Goal: Transaction & Acquisition: Purchase product/service

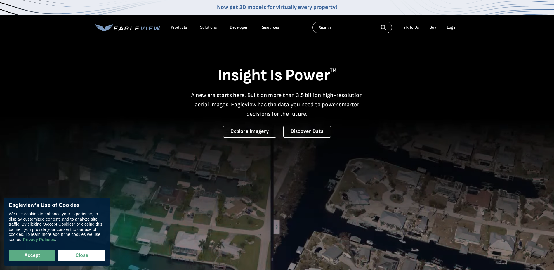
click at [266, 28] on div "Resources" at bounding box center [270, 27] width 19 height 5
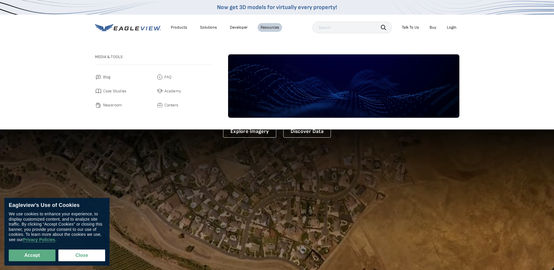
click at [431, 29] on link "Buy" at bounding box center [433, 27] width 7 height 5
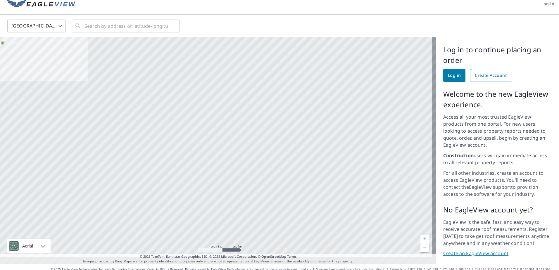
scroll to position [8, 0]
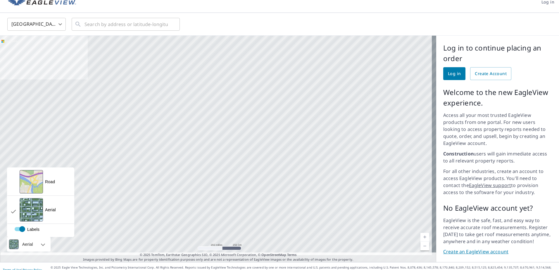
click at [27, 237] on div "Aerial" at bounding box center [27, 244] width 14 height 15
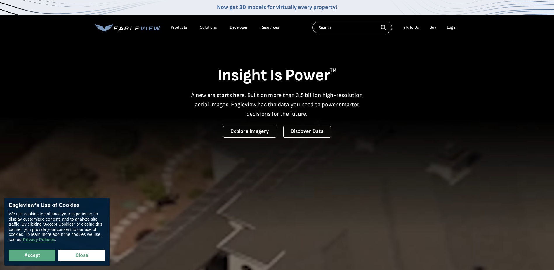
click at [266, 29] on div "Resources" at bounding box center [270, 27] width 19 height 5
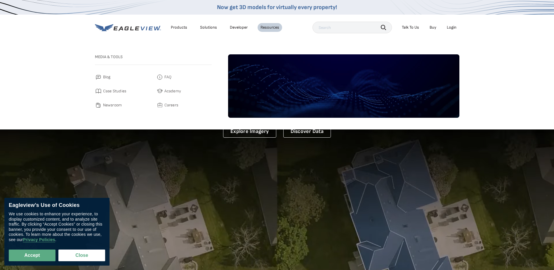
click at [177, 28] on div "Products" at bounding box center [179, 27] width 16 height 5
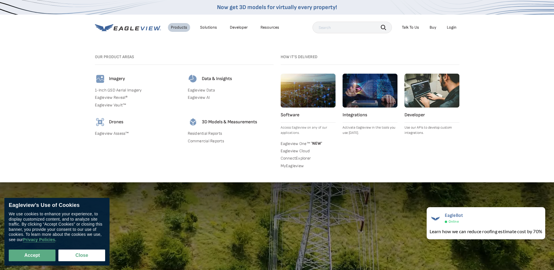
click at [195, 141] on link "Commercial Reports" at bounding box center [231, 140] width 86 height 5
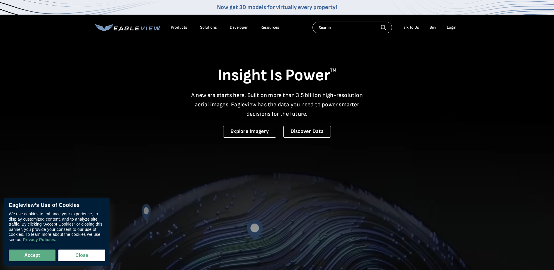
click at [183, 29] on div "Products" at bounding box center [179, 27] width 16 height 5
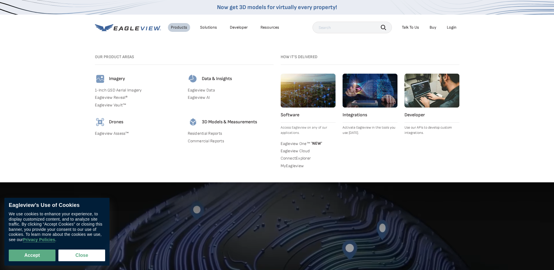
click at [204, 132] on link "Residential Reports" at bounding box center [231, 133] width 86 height 5
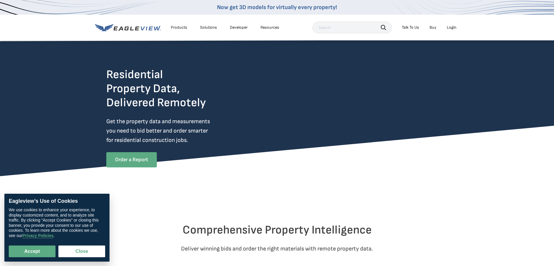
click at [123, 157] on link "Order a Report" at bounding box center [131, 159] width 51 height 15
